Goal: Communication & Community: Share content

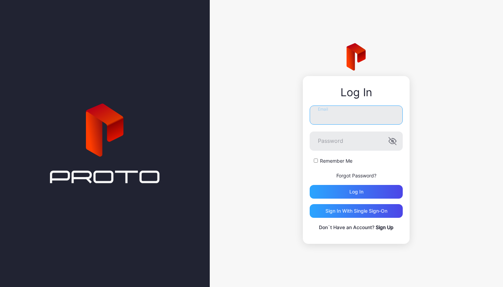
type input "**********"
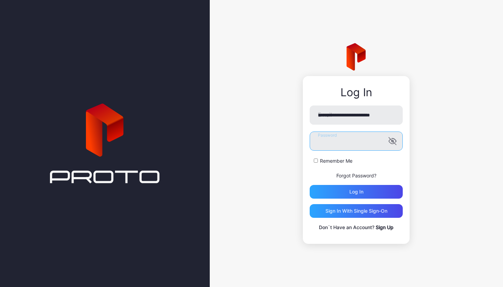
click at [356, 192] on button "Log in" at bounding box center [356, 192] width 93 height 14
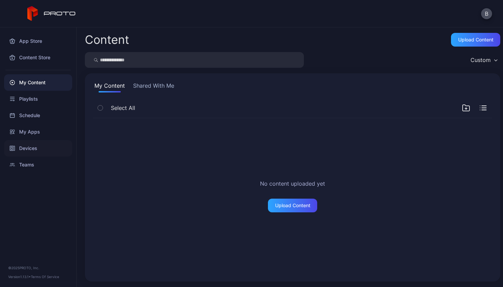
click at [27, 143] on div "Devices" at bounding box center [38, 148] width 68 height 16
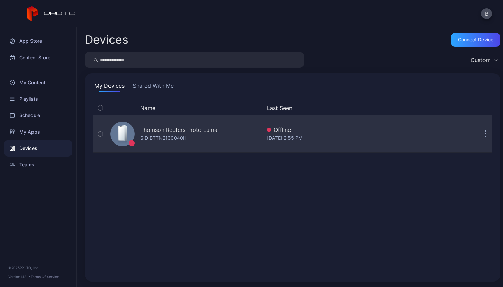
click at [484, 137] on icon "button" at bounding box center [485, 134] width 2 height 8
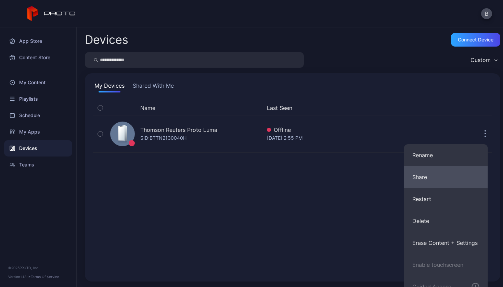
click at [423, 178] on button "Share" at bounding box center [446, 177] width 84 height 22
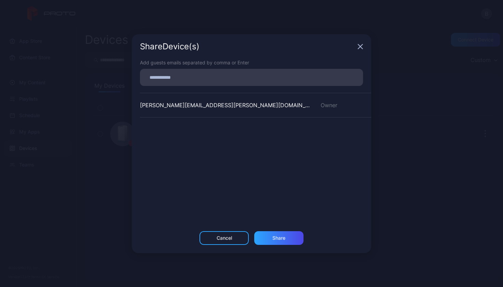
click at [208, 75] on input at bounding box center [251, 77] width 215 height 9
type input "**********"
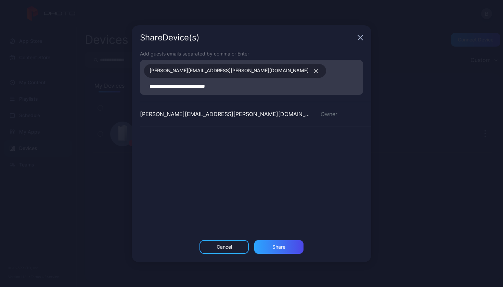
type input "**********"
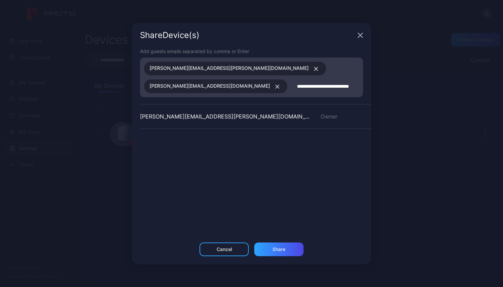
type input "**********"
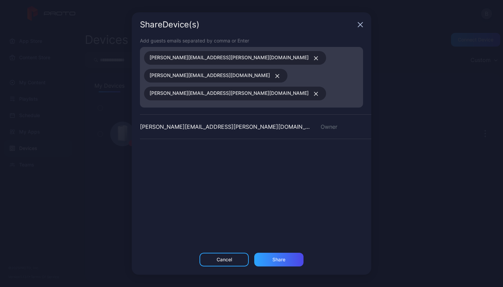
type input "**********"
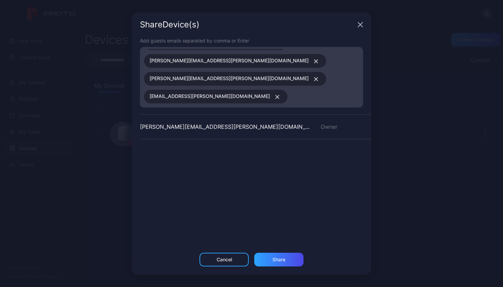
click at [275, 95] on icon "button" at bounding box center [277, 97] width 5 height 4
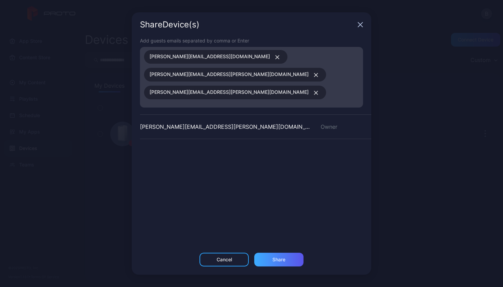
click at [277, 261] on div "Share" at bounding box center [278, 259] width 13 height 5
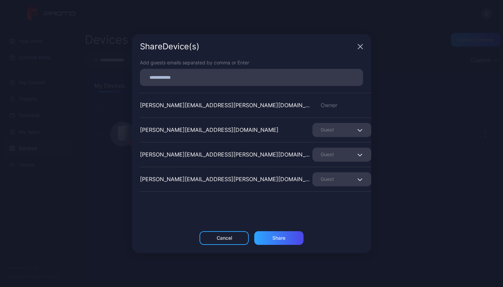
click at [332, 132] on div "Guest" at bounding box center [341, 130] width 59 height 14
click at [285, 129] on div "[PERSON_NAME][EMAIL_ADDRESS][DOMAIN_NAME] Guest" at bounding box center [255, 129] width 231 height 25
click at [326, 179] on div "Guest" at bounding box center [341, 179] width 59 height 14
click at [254, 213] on div "Add guests emails separated by comma or Enter [PERSON_NAME][EMAIL_ADDRESS][PERS…" at bounding box center [251, 145] width 239 height 172
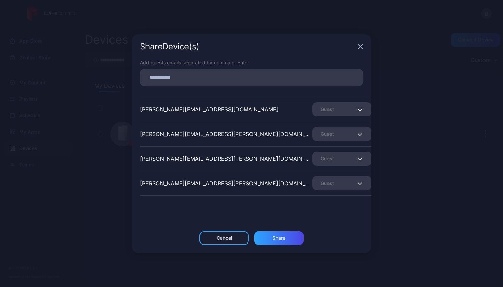
scroll to position [21, 0]
click at [276, 240] on div "Share" at bounding box center [278, 237] width 13 height 5
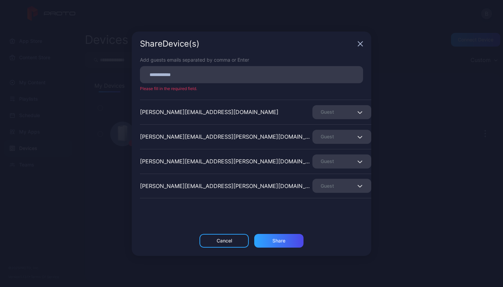
click at [362, 41] on icon "button" at bounding box center [360, 43] width 4 height 4
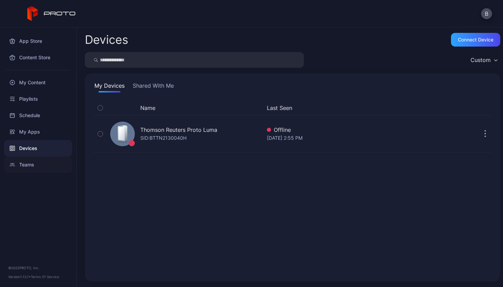
click at [27, 166] on div "Teams" at bounding box center [38, 164] width 68 height 16
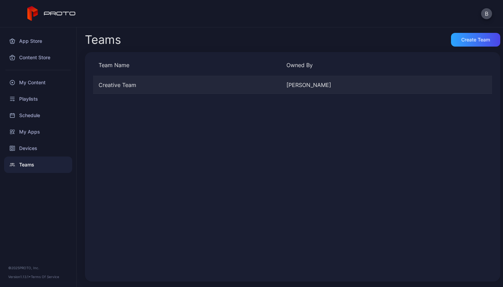
click at [298, 87] on div "[PERSON_NAME]" at bounding box center [377, 85] width 182 height 8
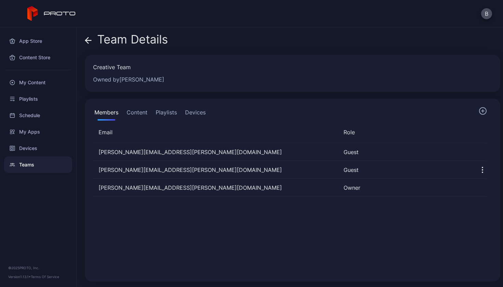
click at [196, 115] on button "Devices" at bounding box center [195, 114] width 23 height 14
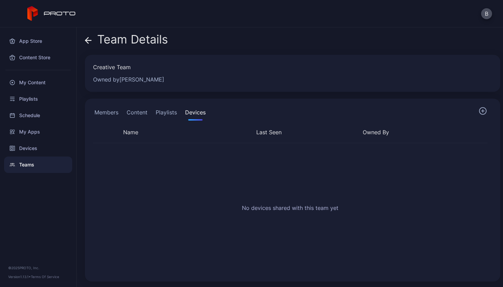
click at [274, 212] on div "No devices shared with this team yet" at bounding box center [290, 211] width 405 height 146
click at [32, 148] on div "Devices" at bounding box center [38, 148] width 68 height 16
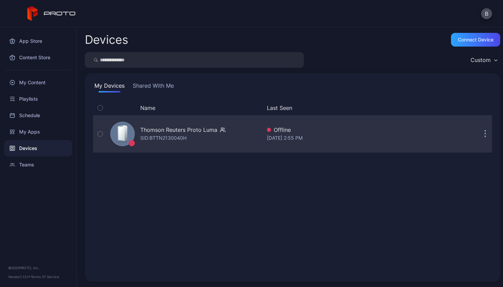
click at [478, 134] on button "button" at bounding box center [485, 134] width 14 height 14
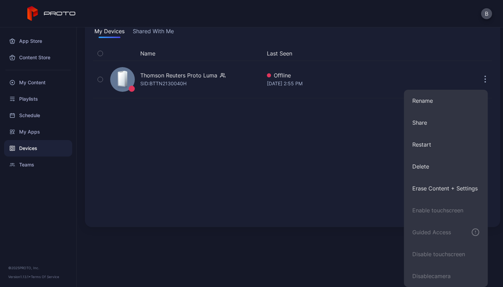
scroll to position [54, 0]
click at [290, 187] on div "Name Last Seen Thomson Reuters Proto [PERSON_NAME]: BTTN2130040H Offline [DATE]…" at bounding box center [292, 132] width 399 height 172
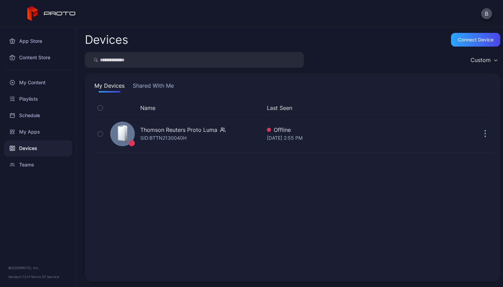
scroll to position [0, 0]
click at [484, 61] on div "Custom" at bounding box center [483, 60] width 33 height 10
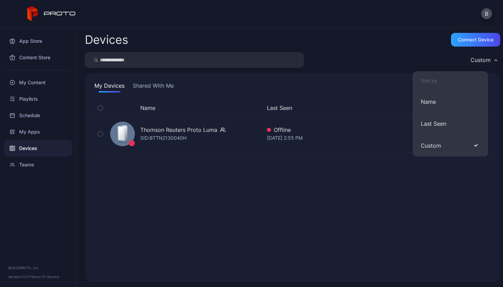
click at [264, 218] on div "Name Last Seen Thomson Reuters Proto [PERSON_NAME]: BTTN2130040H Offline [DATE]…" at bounding box center [292, 187] width 399 height 172
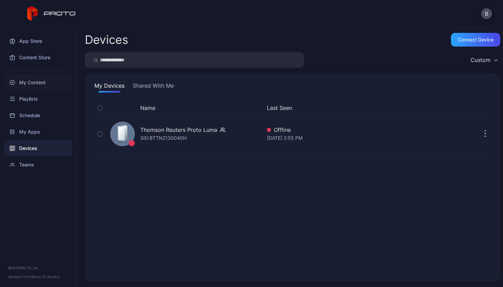
click at [53, 85] on div "My Content" at bounding box center [38, 82] width 68 height 16
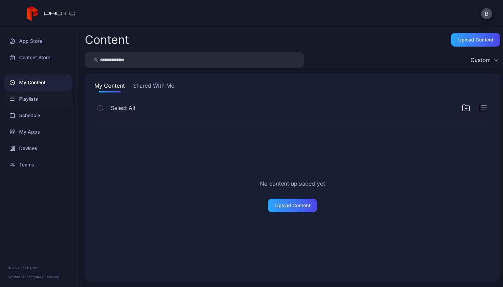
click at [36, 100] on div "Playlists" at bounding box center [38, 99] width 68 height 16
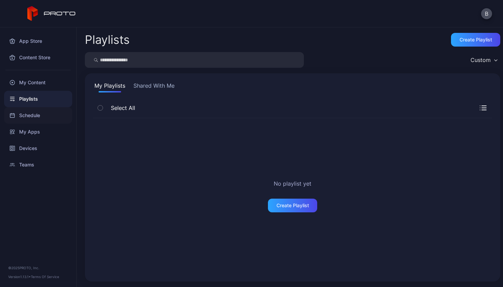
click at [31, 119] on div "Schedule" at bounding box center [38, 115] width 68 height 16
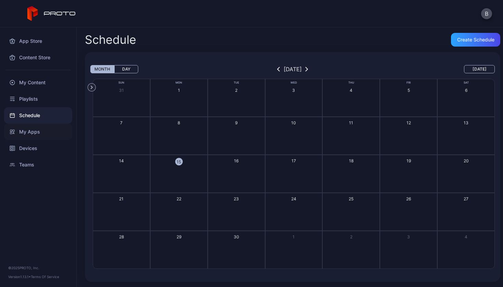
click at [30, 130] on div "My Apps" at bounding box center [38, 131] width 68 height 16
